Goal: Task Accomplishment & Management: Manage account settings

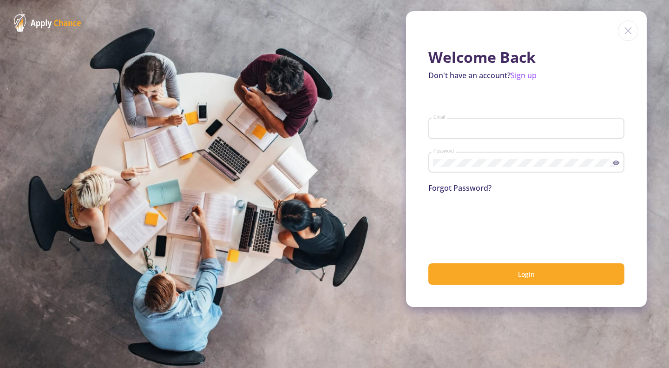
type input "[EMAIL_ADDRESS][DOMAIN_NAME]"
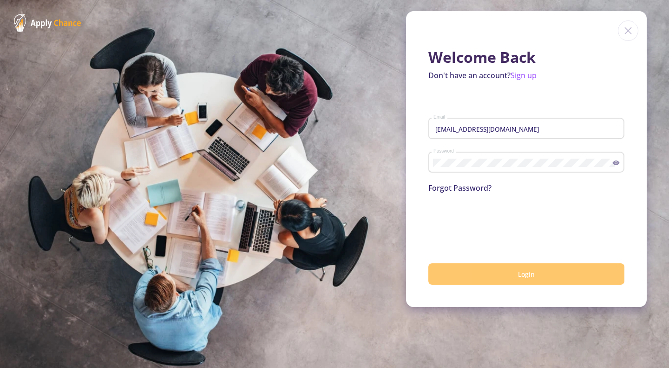
click at [466, 277] on button "Login" at bounding box center [527, 274] width 196 height 22
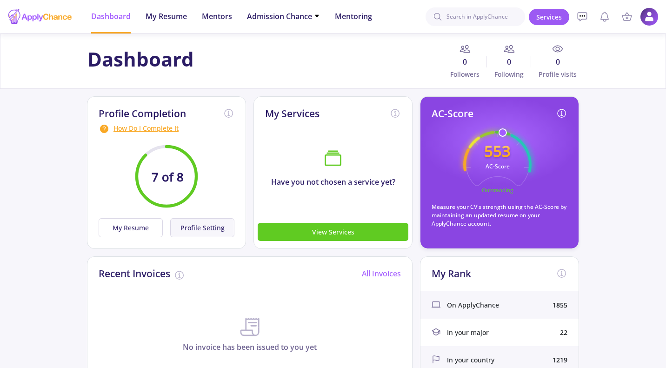
click at [203, 230] on button "Profile Setting" at bounding box center [202, 227] width 64 height 19
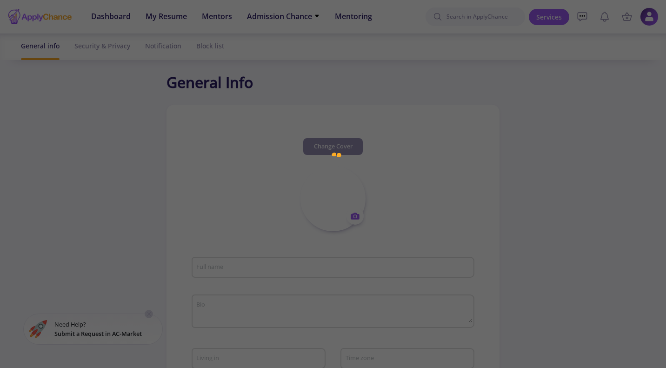
type input "[PERSON_NAME]"
type textarea "I'm [DEMOGRAPHIC_DATA]. I'm a 3rd year biotechnology student."
type input "[GEOGRAPHIC_DATA]"
type input "(UTC+03:30) [GEOGRAPHIC_DATA]"
type input "SaynaBoroushaki"
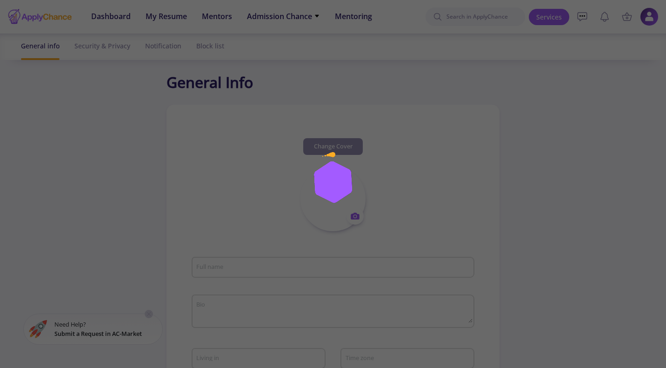
type input "[EMAIL_ADDRESS][DOMAIN_NAME]"
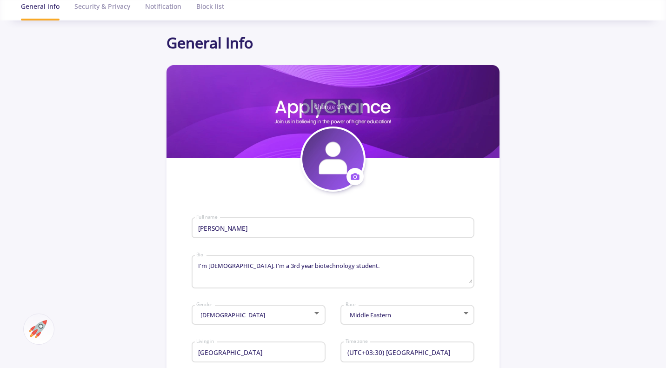
scroll to position [33, 0]
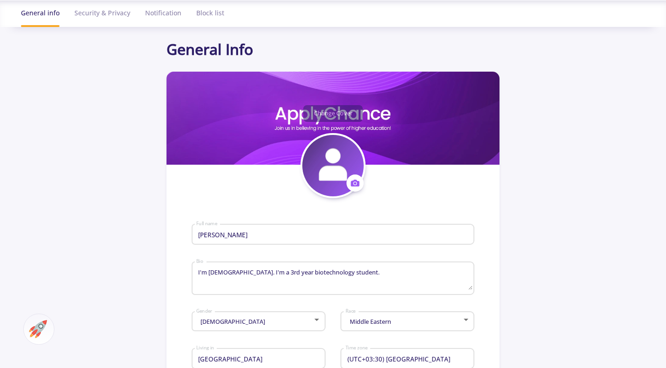
click at [367, 276] on textarea "I'm [DEMOGRAPHIC_DATA]. I'm a 3rd year biotechnology student." at bounding box center [334, 279] width 276 height 22
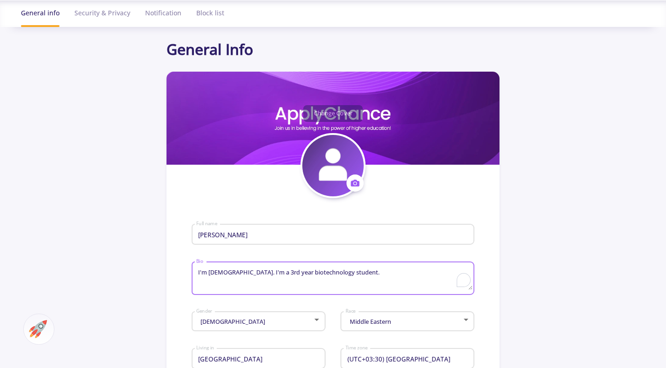
click at [367, 276] on textarea "I'm [DEMOGRAPHIC_DATA]. I'm a 3rd year biotechnology student." at bounding box center [334, 279] width 276 height 22
click at [610, 197] on app-general-setting "General Info Change Cover Change cover Remove cover Change photo Remove photo […" at bounding box center [333, 368] width 666 height 661
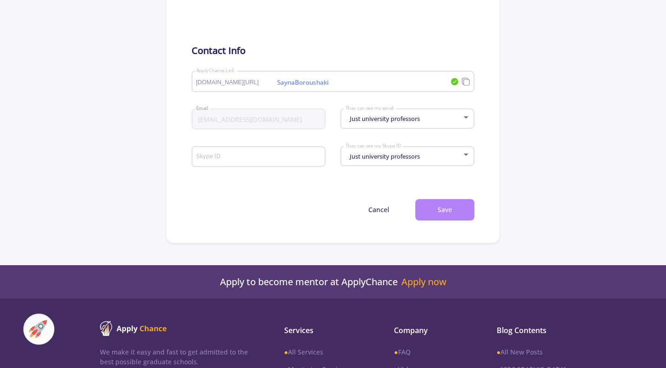
click at [454, 218] on button "Save" at bounding box center [444, 210] width 59 height 22
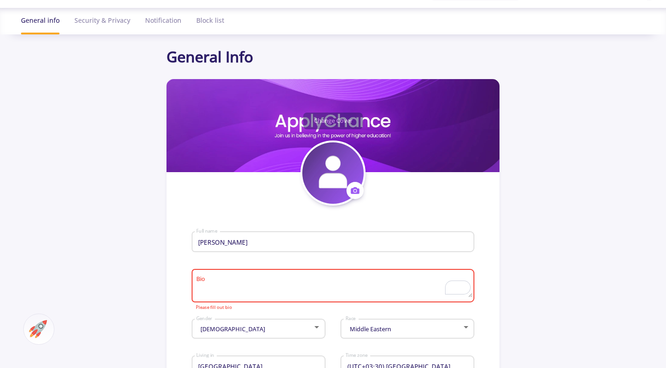
scroll to position [0, 0]
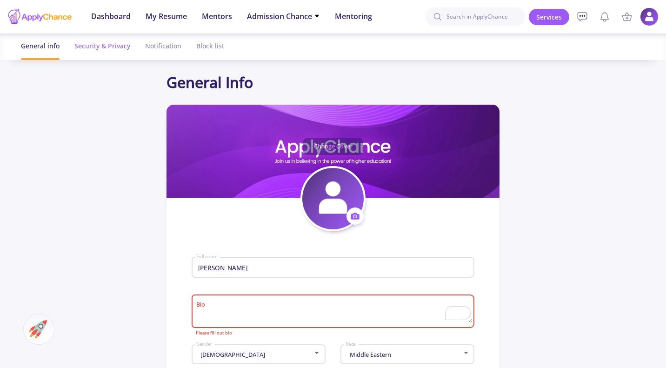
click at [99, 47] on div "Security & Privacy" at bounding box center [102, 45] width 56 height 25
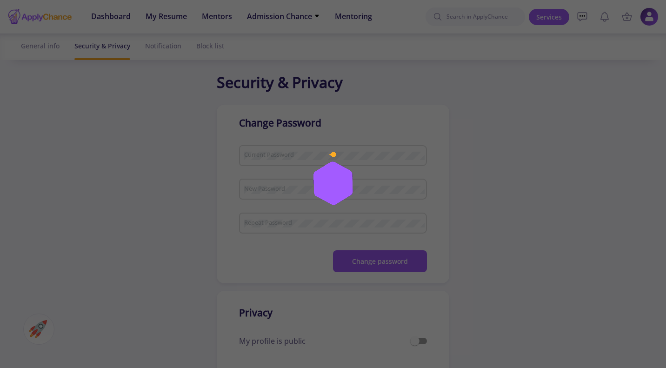
checkbox input "true"
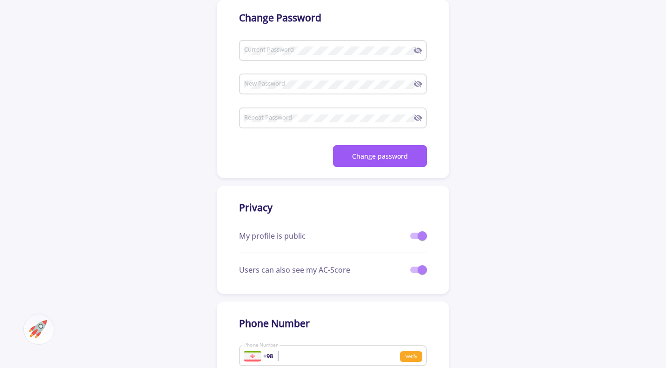
scroll to position [226, 0]
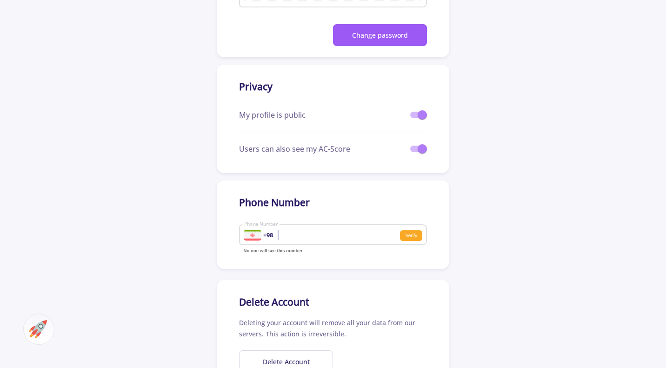
click at [420, 107] on div "My profile is public" at bounding box center [333, 119] width 188 height 26
click at [420, 117] on span at bounding box center [421, 114] width 9 height 9
click at [415, 118] on input "checkbox" at bounding box center [414, 118] width 0 height 0
checkbox input "false"
click at [421, 146] on span at bounding box center [421, 148] width 9 height 9
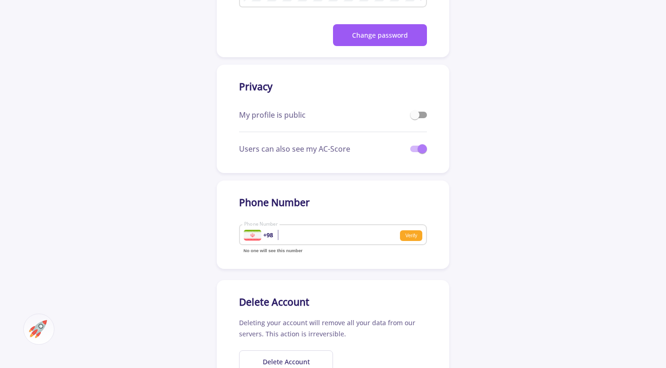
click at [415, 152] on input "checkbox" at bounding box center [414, 152] width 0 height 0
checkbox input "false"
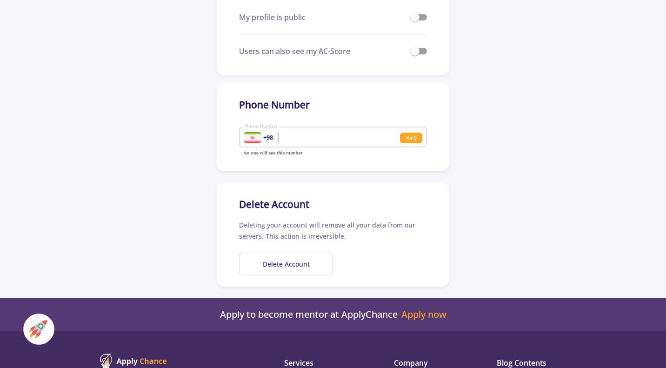
scroll to position [323, 0]
click at [295, 269] on button "Delete Account" at bounding box center [286, 264] width 94 height 23
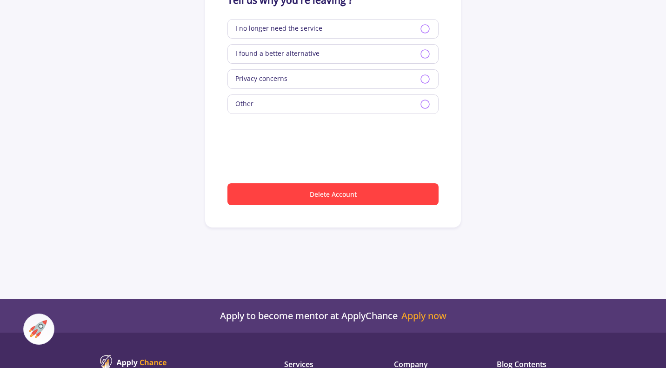
scroll to position [42, 0]
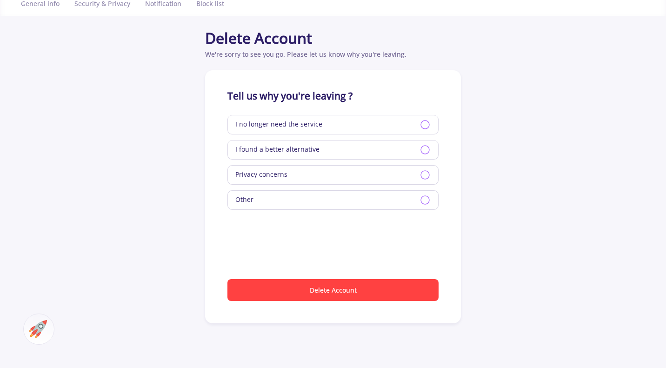
click at [317, 172] on div "Privacy concerns" at bounding box center [332, 175] width 211 height 20
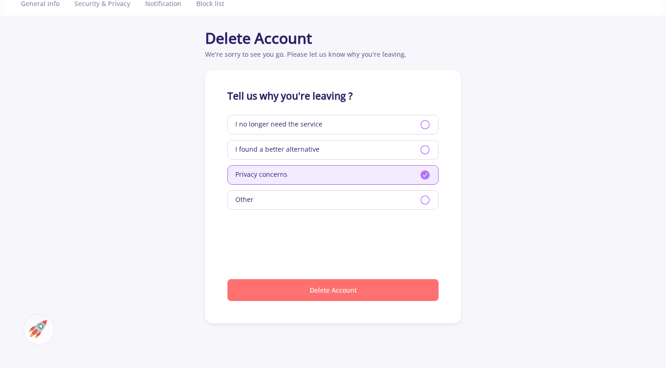
click at [324, 287] on button "Delete Account" at bounding box center [332, 290] width 211 height 22
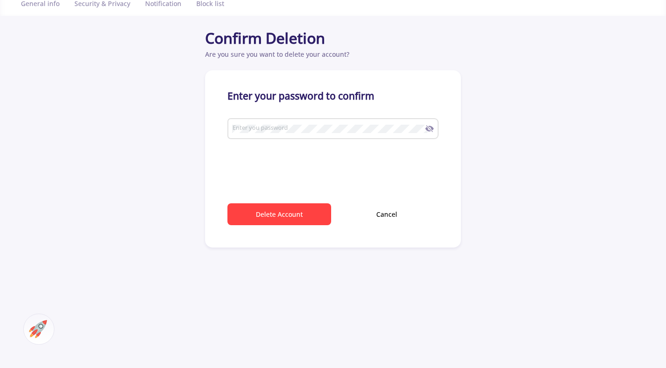
type input "[EMAIL_ADDRESS][DOMAIN_NAME]"
click at [272, 215] on button "Delete Account" at bounding box center [279, 214] width 104 height 22
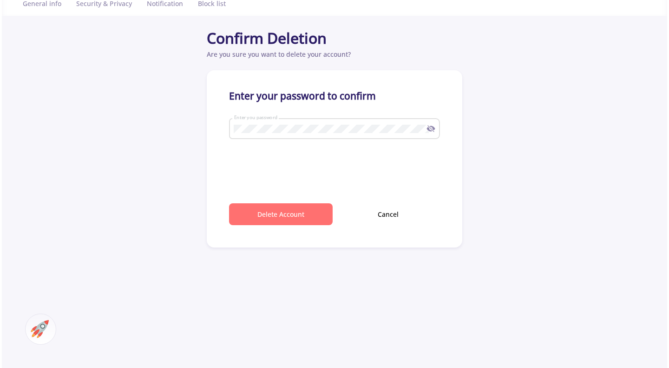
scroll to position [0, 0]
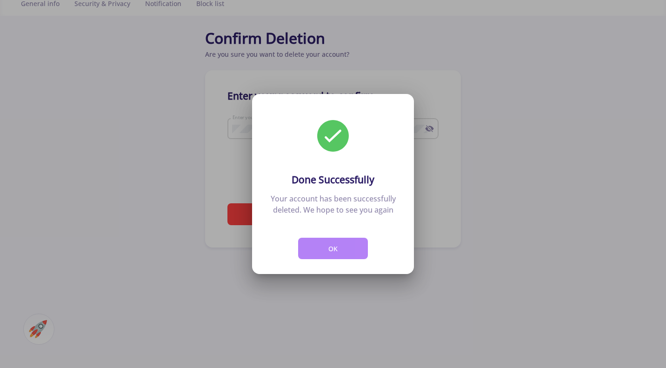
click at [317, 256] on button "OK" at bounding box center [333, 249] width 70 height 22
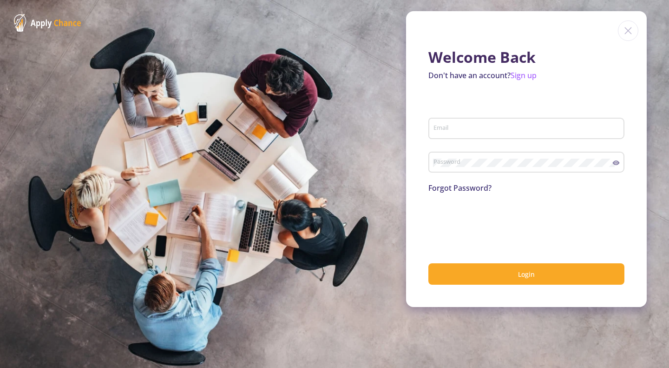
type input "[EMAIL_ADDRESS][DOMAIN_NAME]"
